Goal: Check status: Check status

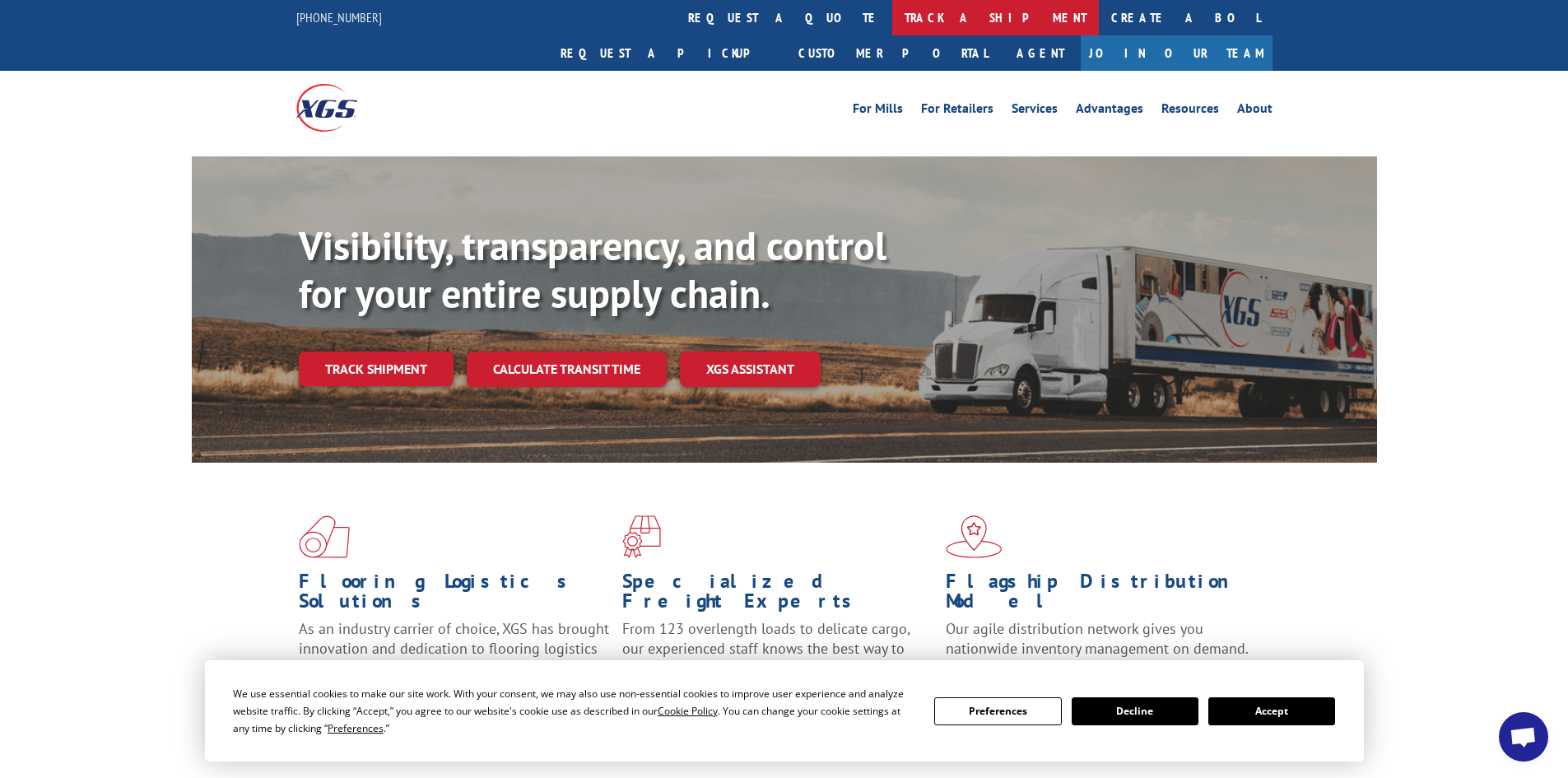
click at [892, 13] on link "track a shipment" at bounding box center [995, 17] width 206 height 36
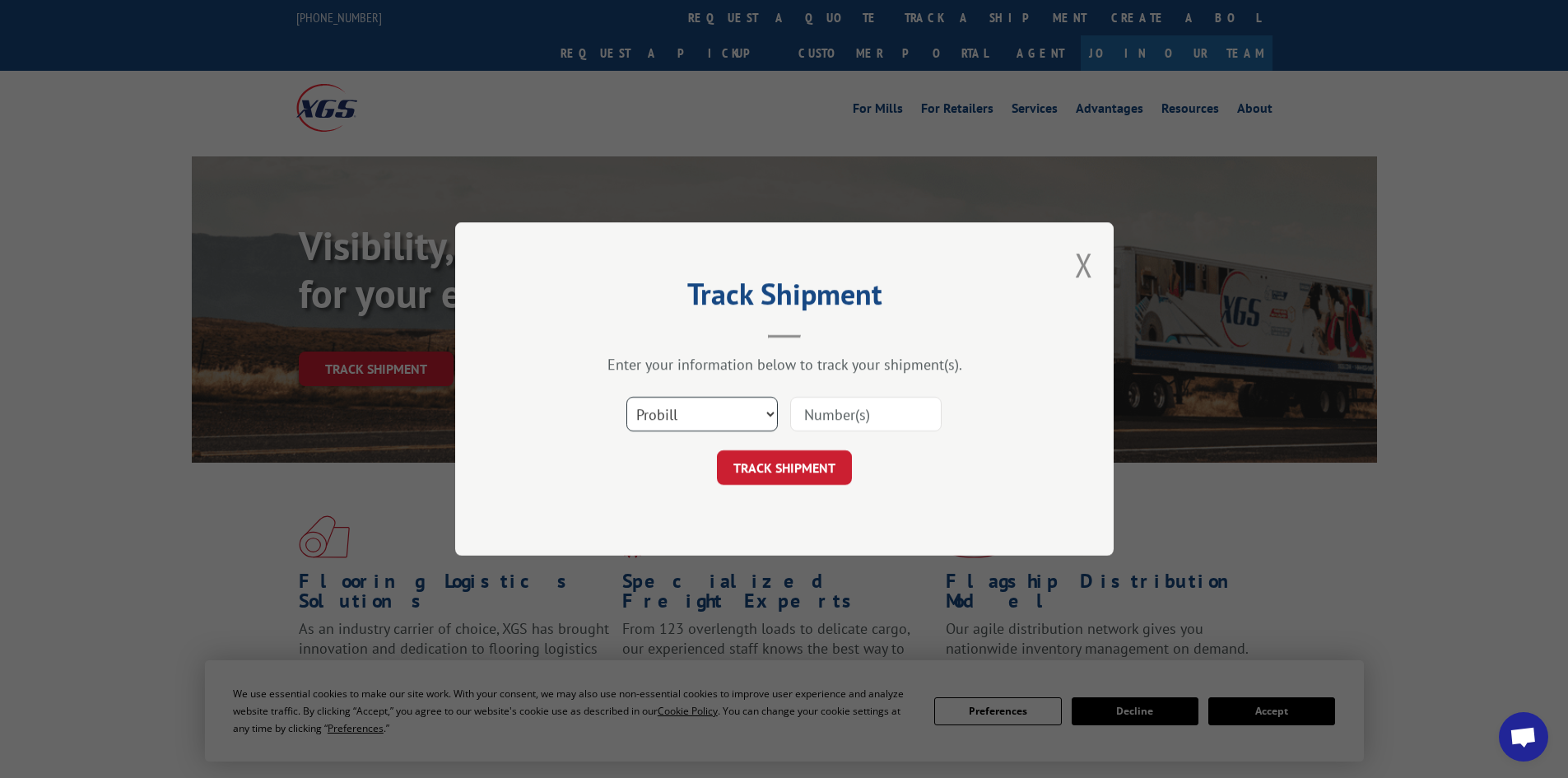
click at [676, 413] on select "Select category... Probill BOL PO" at bounding box center [702, 415] width 151 height 35
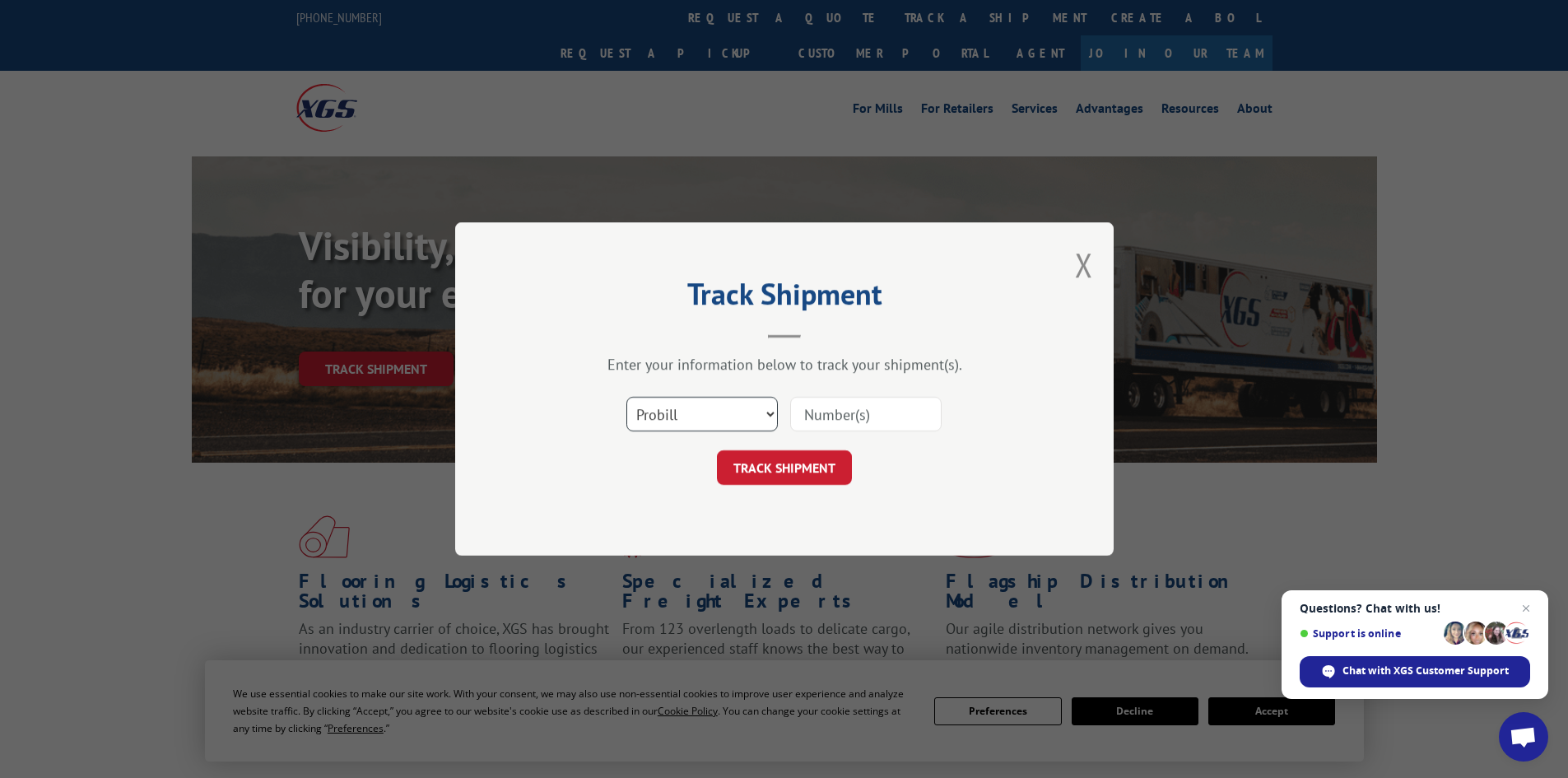
select select "po"
click at [627, 397] on select "Select category... Probill BOL PO" at bounding box center [702, 415] width 151 height 35
click at [798, 405] on input at bounding box center [866, 415] width 151 height 35
paste input "25508838"
type input "25508838"
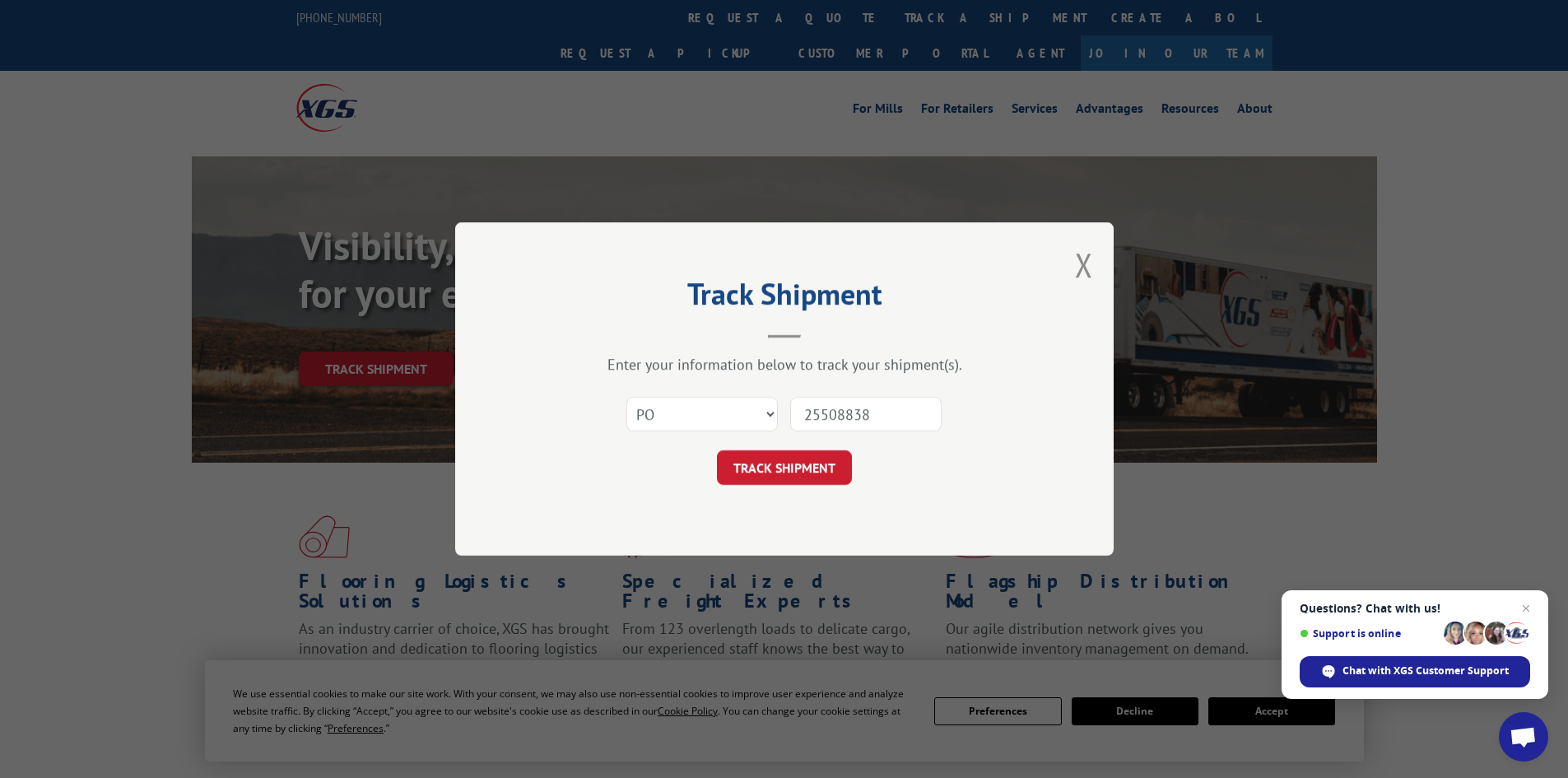
drag, startPoint x: 776, startPoint y: 470, endPoint x: 785, endPoint y: 471, distance: 9.1
click at [777, 471] on button "TRACK SHIPMENT" at bounding box center [784, 468] width 135 height 35
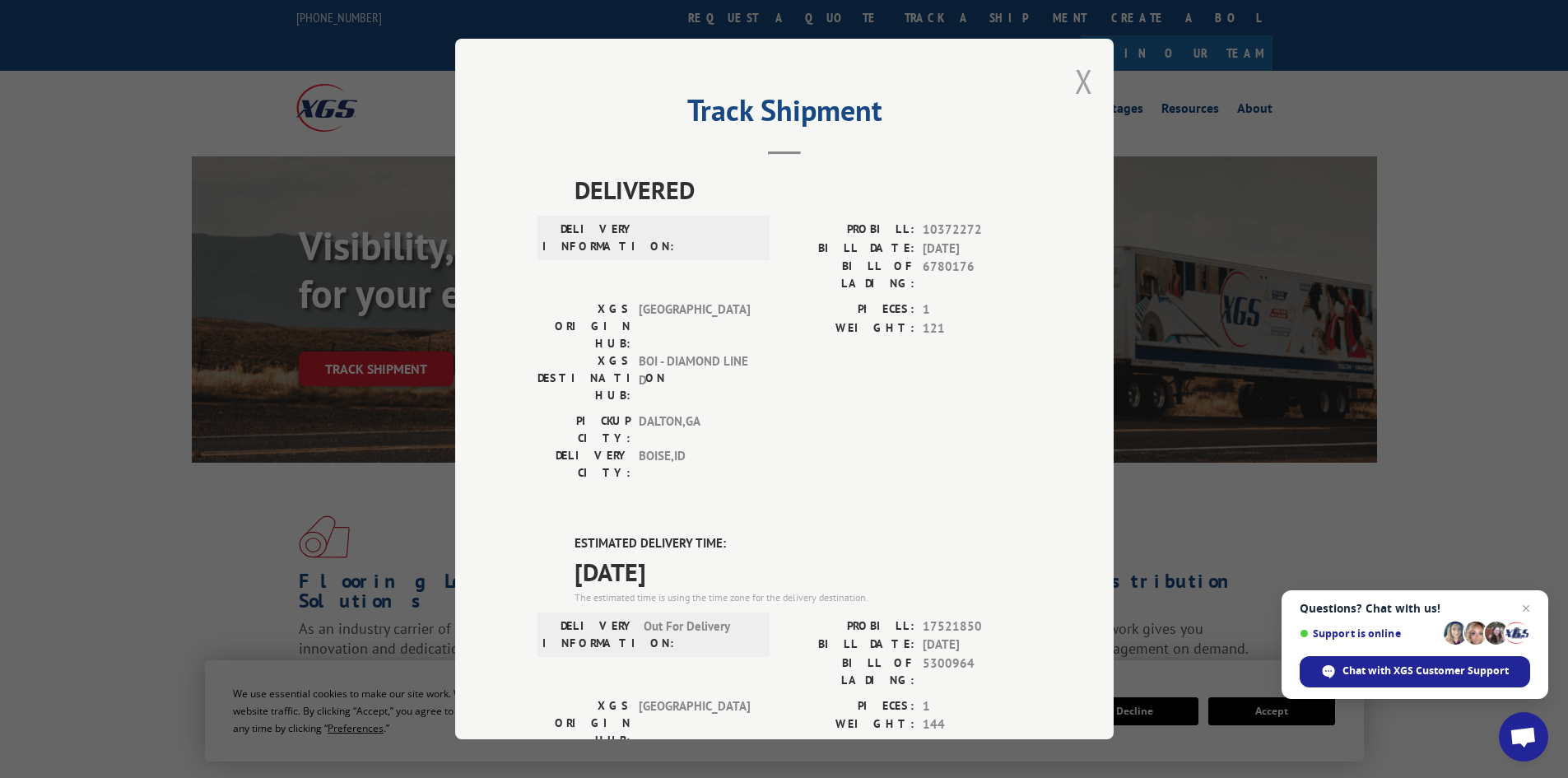
click at [1079, 84] on button "Close modal" at bounding box center [1084, 80] width 18 height 44
